Goal: Find specific page/section

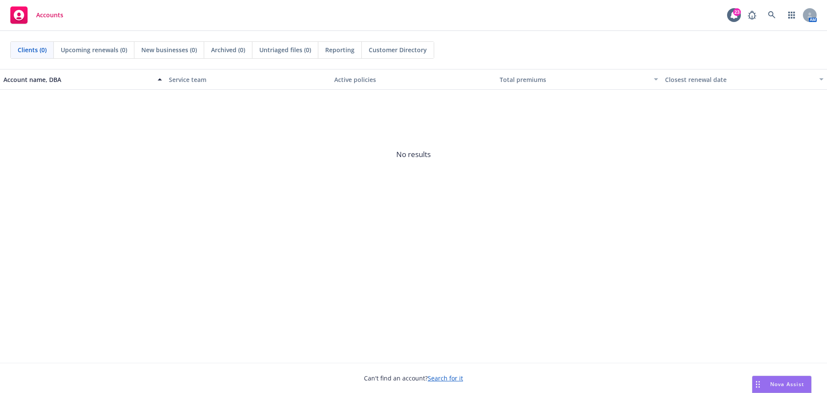
click at [499, 190] on span "No results" at bounding box center [413, 154] width 827 height 129
